Goal: Task Accomplishment & Management: Use online tool/utility

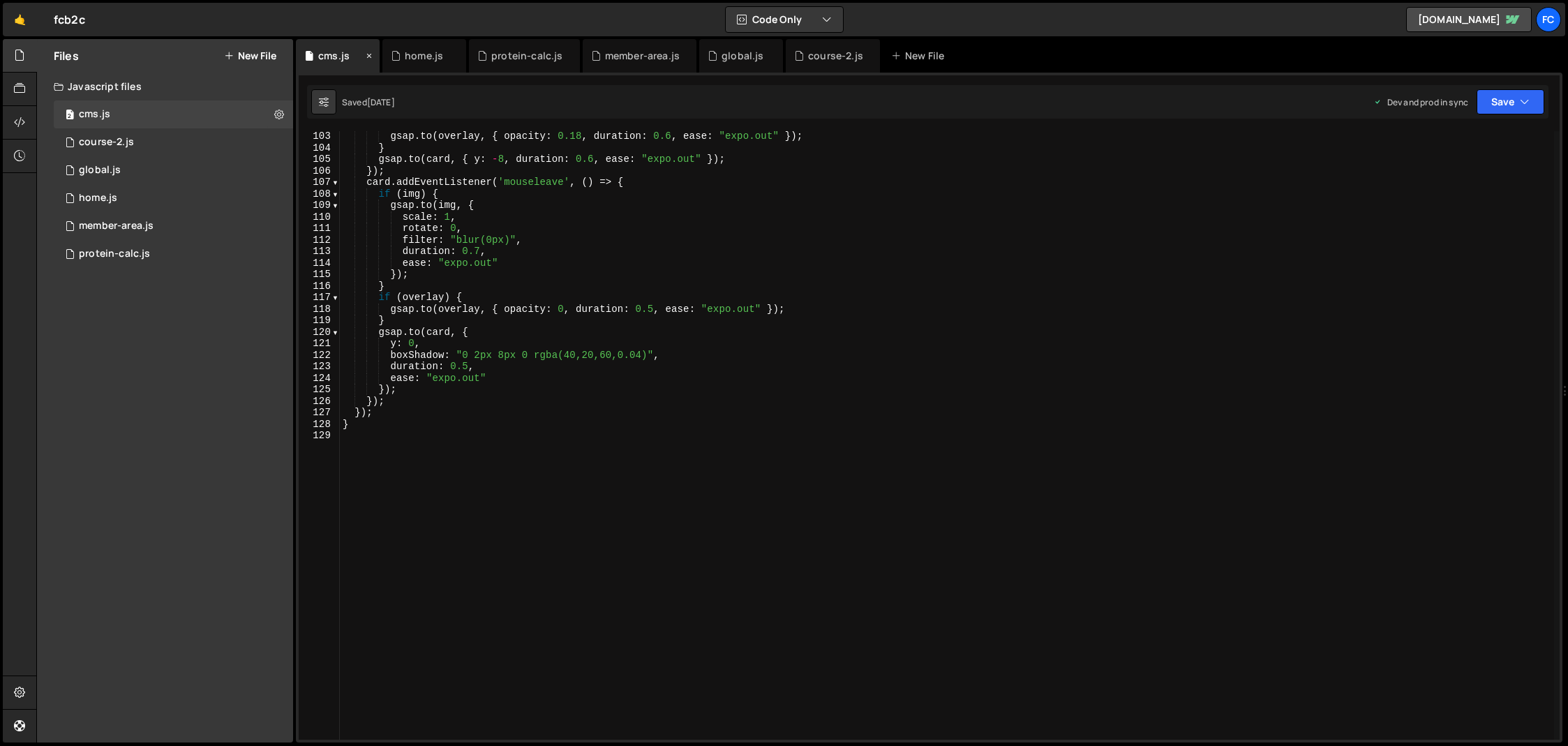
scroll to position [1175, 0]
click at [1557, 19] on div "fc" at bounding box center [1549, 20] width 26 height 26
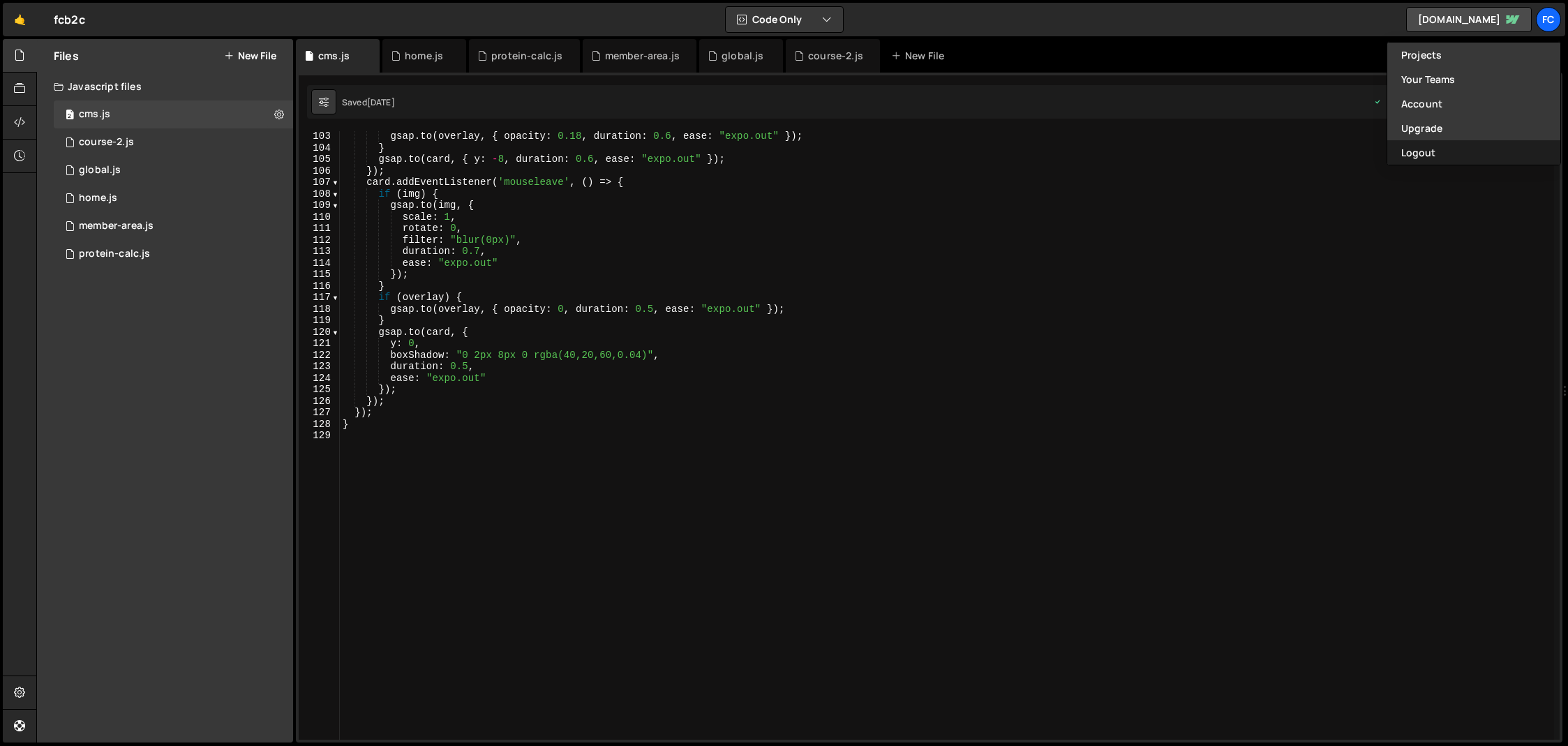
click at [1427, 160] on button "Logout" at bounding box center [1474, 153] width 173 height 25
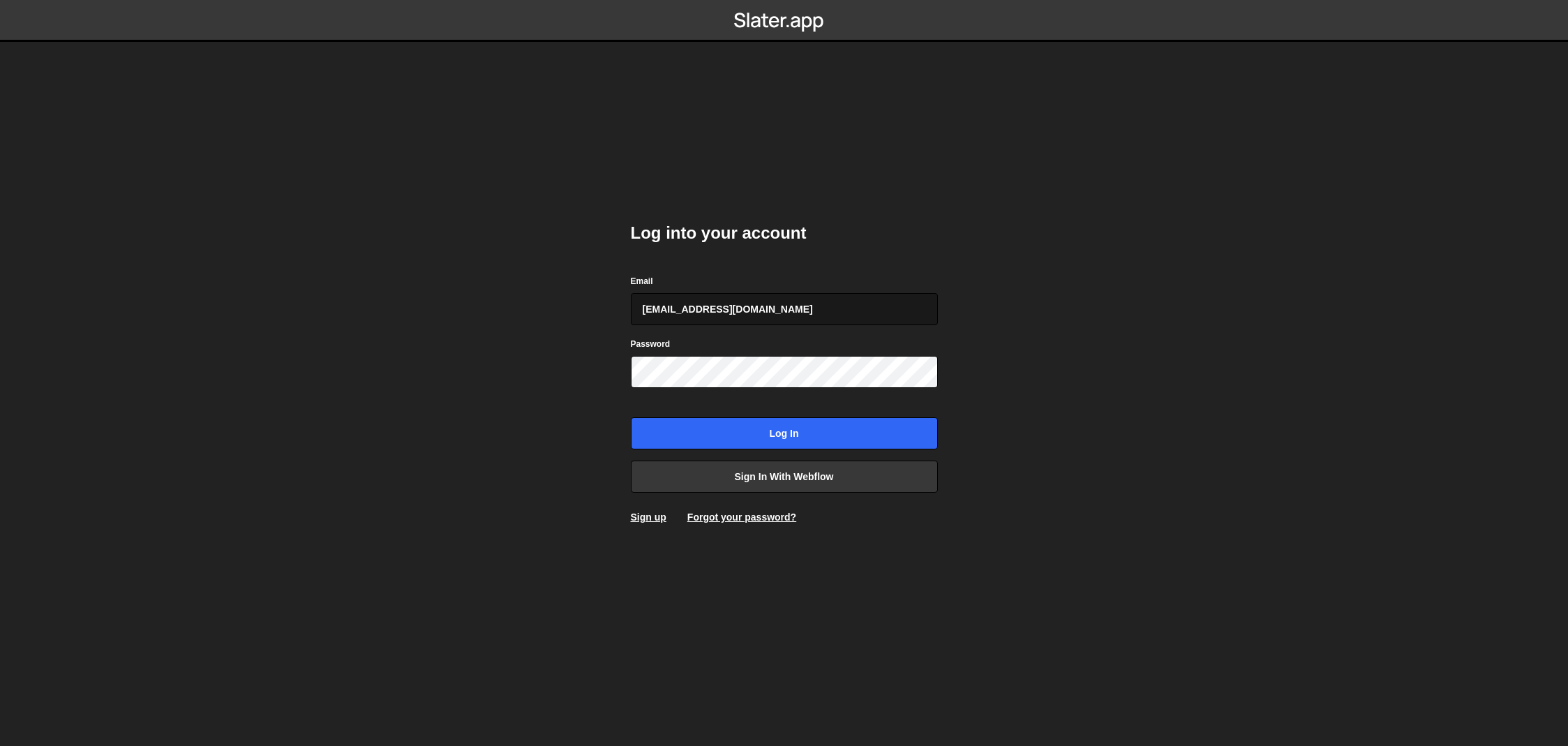
click at [804, 307] on input "goranv91+figurscout@gmail.com" at bounding box center [784, 309] width 307 height 32
type input "goranv91@gmail.com"
click at [789, 425] on input "Log in" at bounding box center [784, 433] width 307 height 32
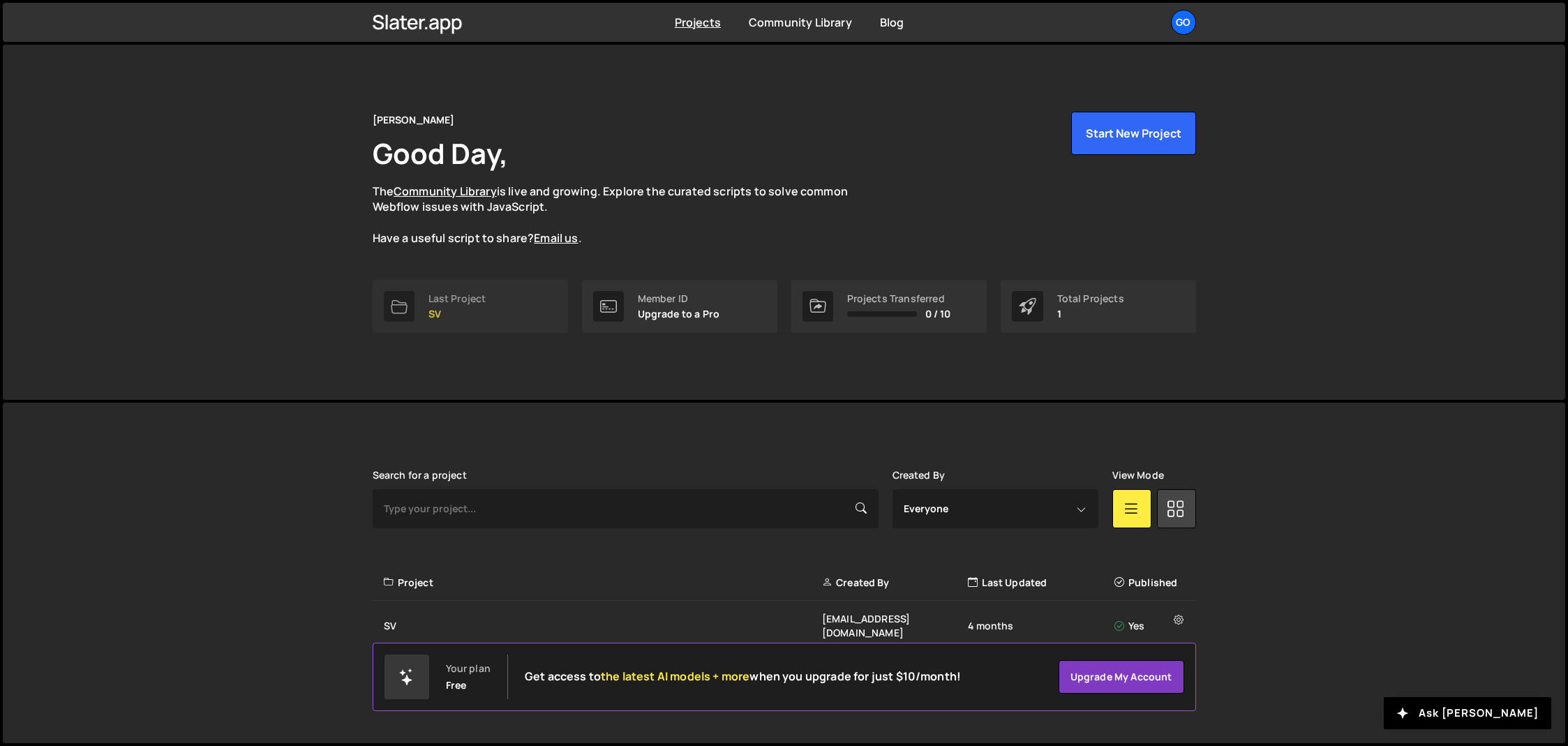
click at [438, 313] on p "SV" at bounding box center [457, 313] width 58 height 11
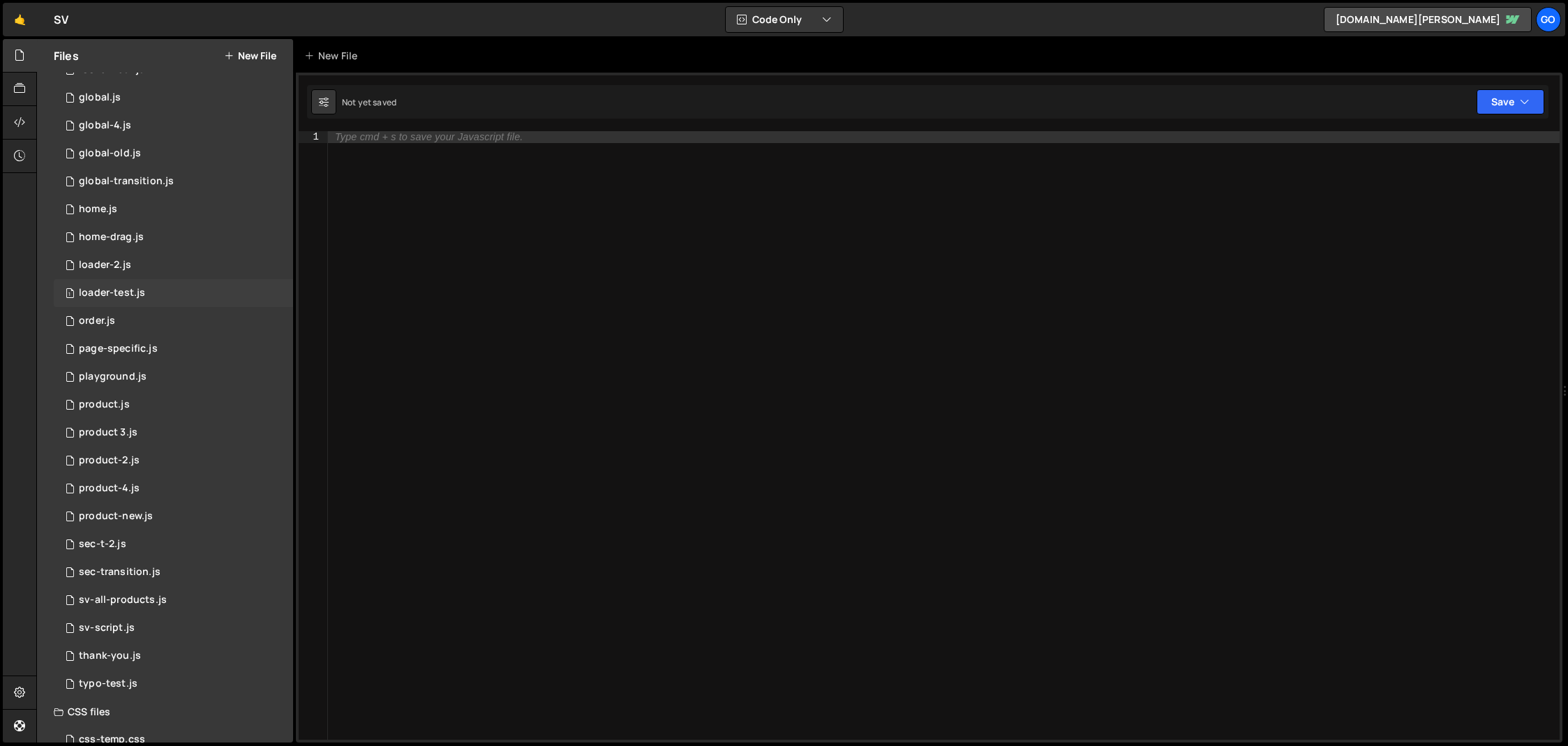
scroll to position [154, 0]
click at [125, 574] on div "sv-all-products.js" at bounding box center [122, 575] width 88 height 13
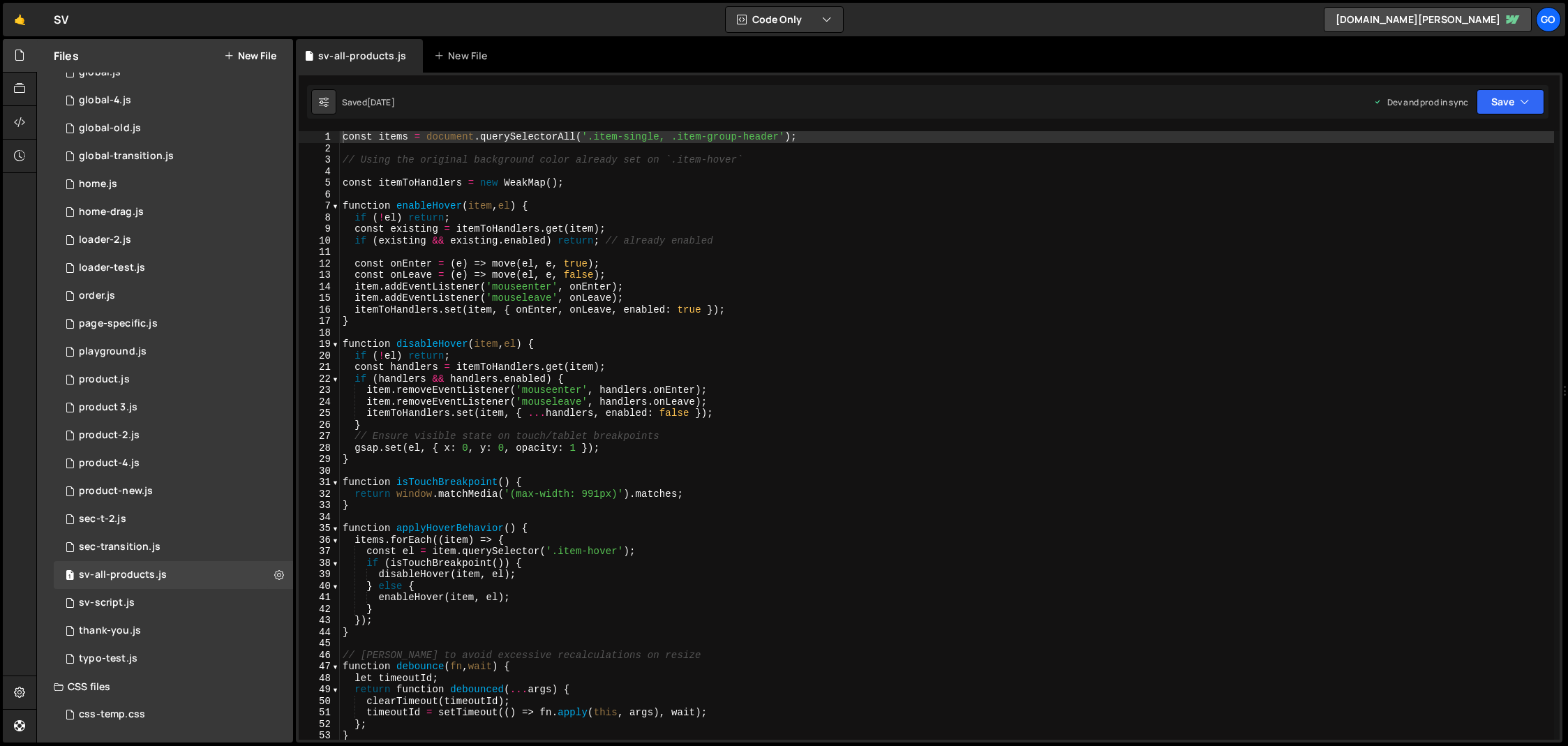
scroll to position [0, 0]
type textarea "function enableHover(item, el) {"
click at [742, 201] on div "const items = document . querySelectorAll ( '.item-single, .item-group-header' …" at bounding box center [947, 447] width 1215 height 632
